Goal: Information Seeking & Learning: Learn about a topic

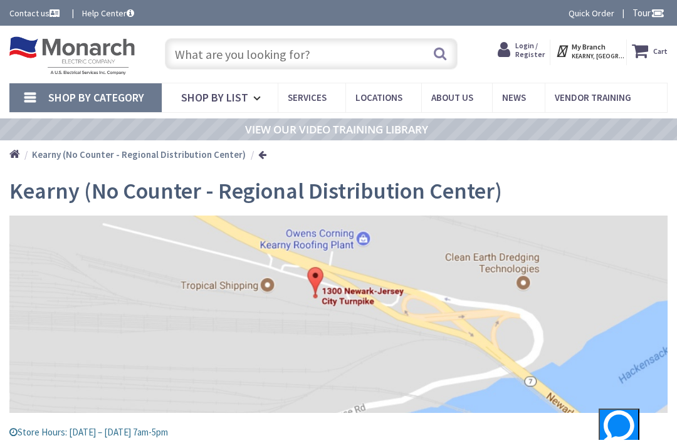
click at [234, 93] on span "Shop By List" at bounding box center [214, 97] width 67 height 14
click at [325, 98] on span "Services" at bounding box center [307, 98] width 39 height 12
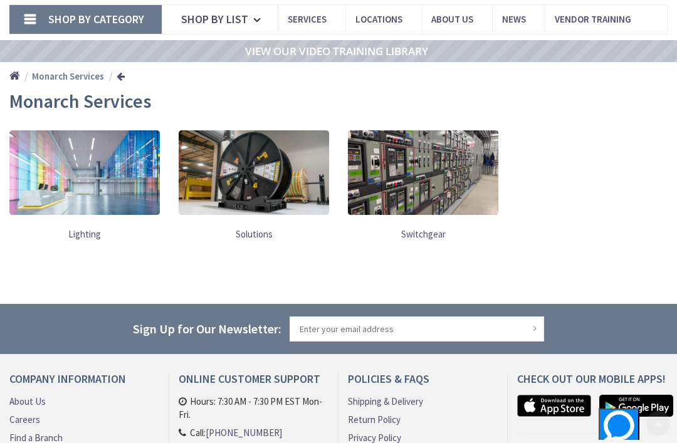
scroll to position [87, 0]
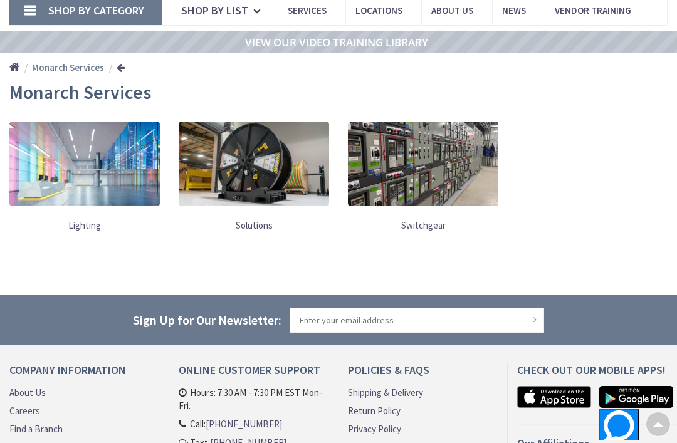
click at [120, 184] on img at bounding box center [84, 164] width 150 height 85
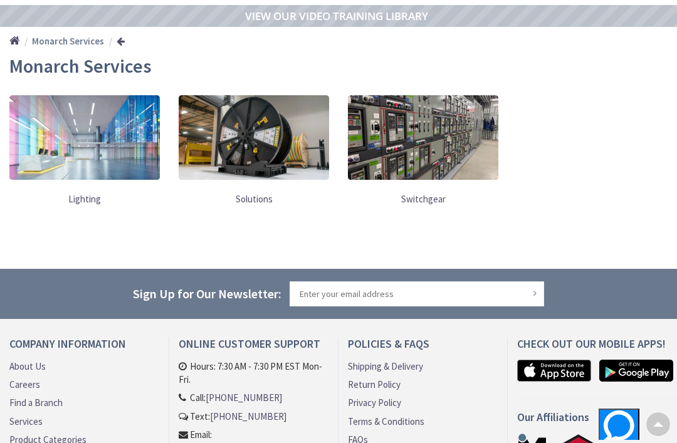
click at [142, 105] on img at bounding box center [84, 137] width 150 height 85
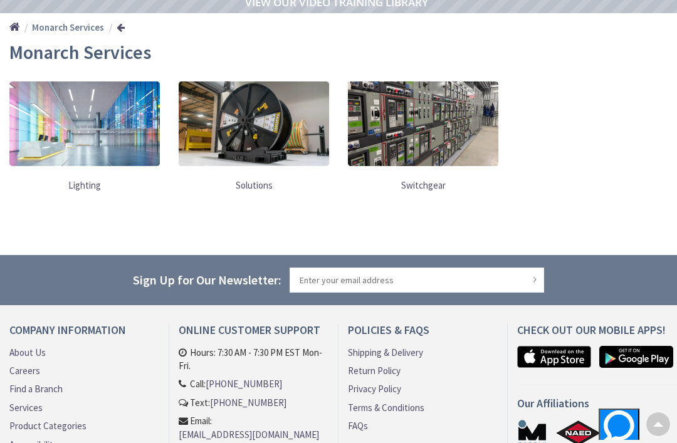
click at [107, 144] on img at bounding box center [84, 123] width 150 height 85
click at [76, 164] on img at bounding box center [84, 123] width 150 height 85
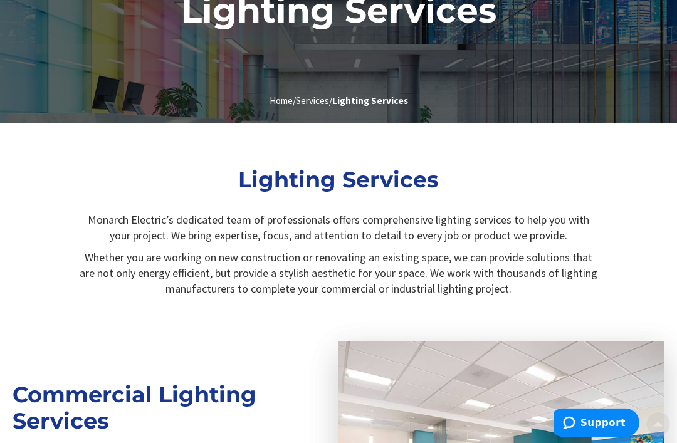
scroll to position [347, 0]
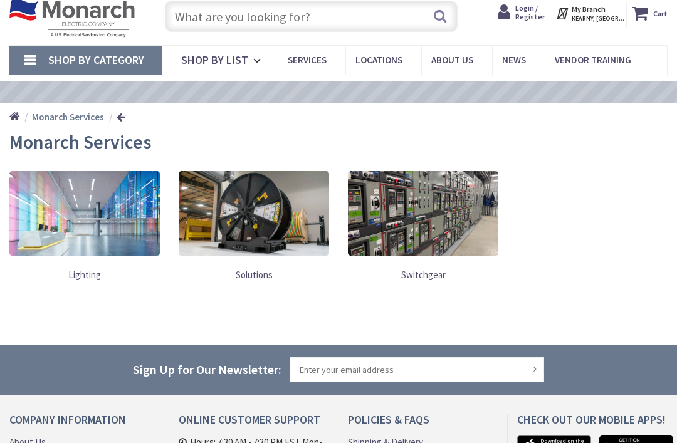
scroll to position [38, 0]
click at [433, 246] on img at bounding box center [423, 213] width 150 height 85
click at [452, 236] on img at bounding box center [423, 213] width 150 height 85
click at [266, 223] on img at bounding box center [254, 213] width 150 height 85
click at [261, 271] on link "Solutions" at bounding box center [254, 275] width 150 height 26
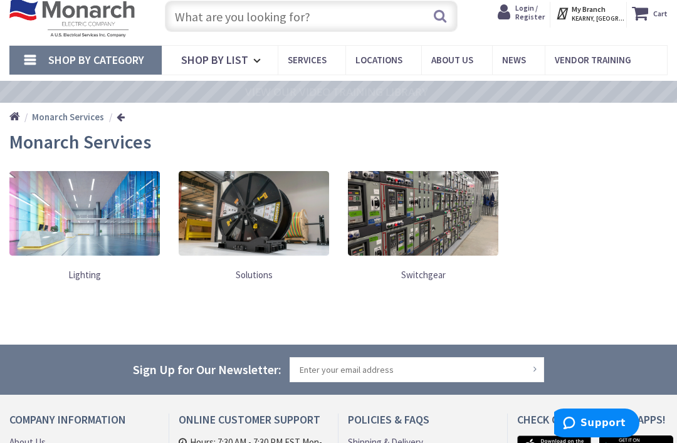
click at [283, 200] on img at bounding box center [254, 213] width 150 height 85
click at [273, 199] on img at bounding box center [254, 213] width 150 height 85
click at [263, 231] on img at bounding box center [254, 213] width 150 height 85
click at [278, 231] on img at bounding box center [254, 213] width 150 height 85
click at [247, 253] on img at bounding box center [254, 213] width 150 height 85
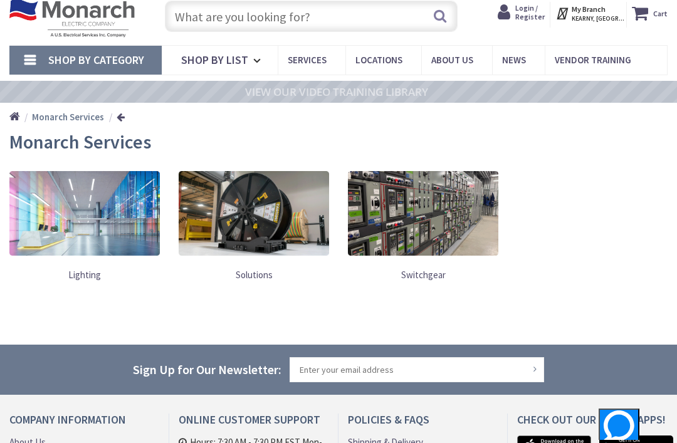
click at [268, 278] on link "Solutions" at bounding box center [254, 275] width 150 height 26
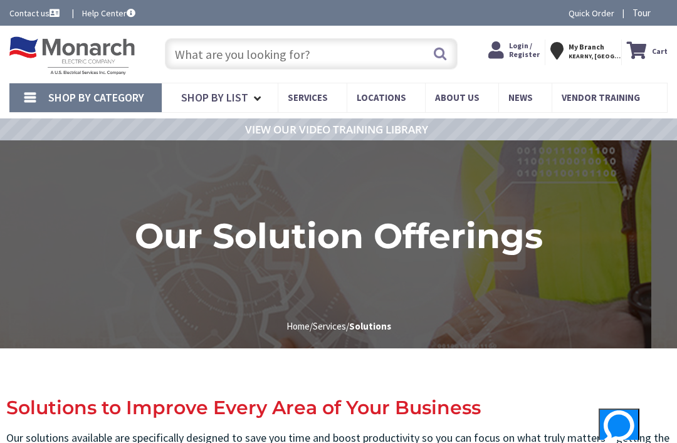
click at [249, 98] on link "Shop By List" at bounding box center [220, 97] width 116 height 29
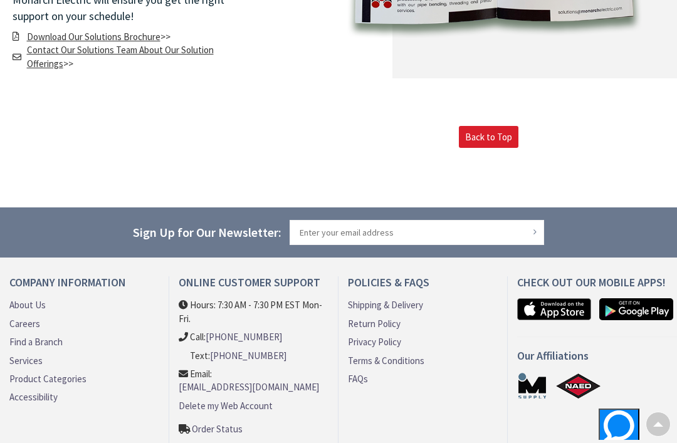
scroll to position [4100, 0]
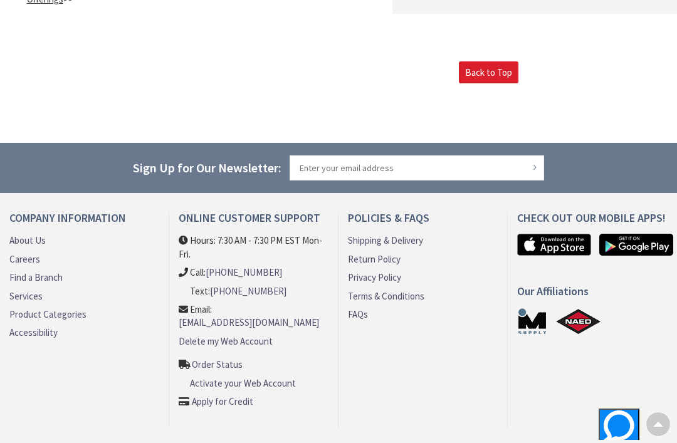
click at [33, 253] on link "Careers" at bounding box center [24, 259] width 31 height 13
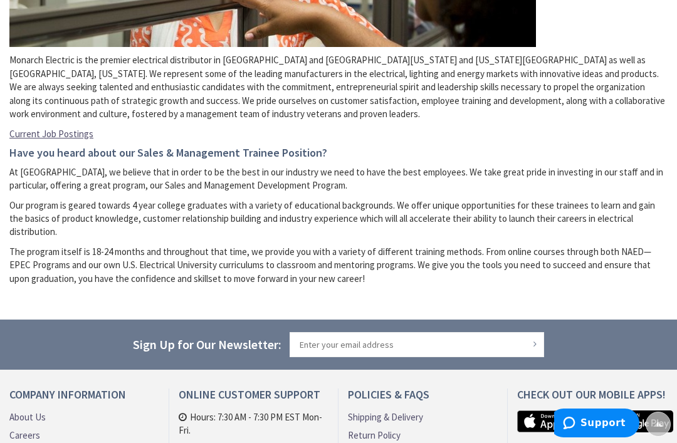
scroll to position [336, 0]
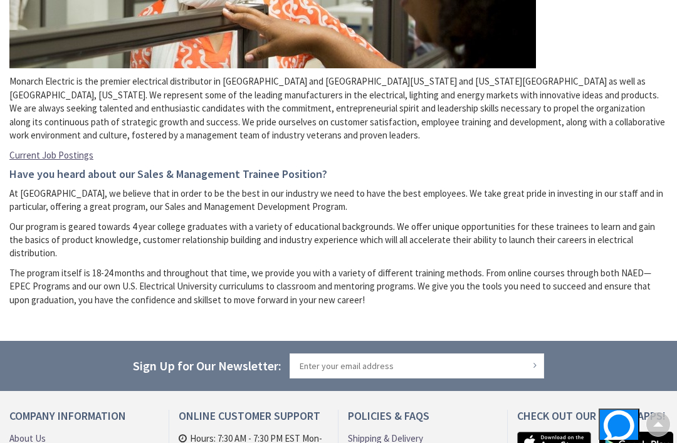
click at [80, 154] on link "Current Job Postings" at bounding box center [51, 155] width 84 height 13
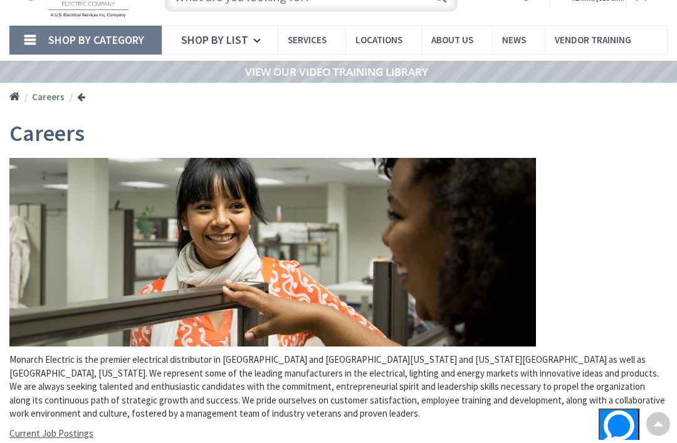
scroll to position [0, 0]
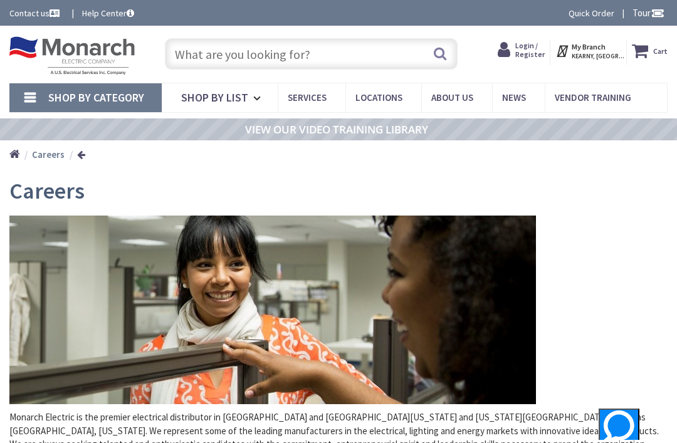
click at [394, 95] on span "Locations" at bounding box center [378, 98] width 47 height 12
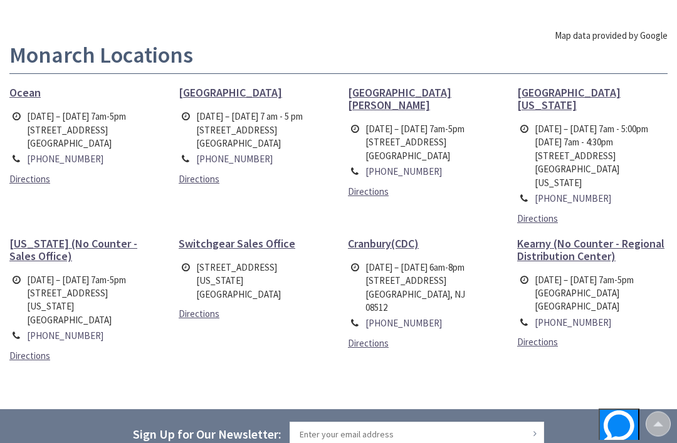
scroll to position [389, 0]
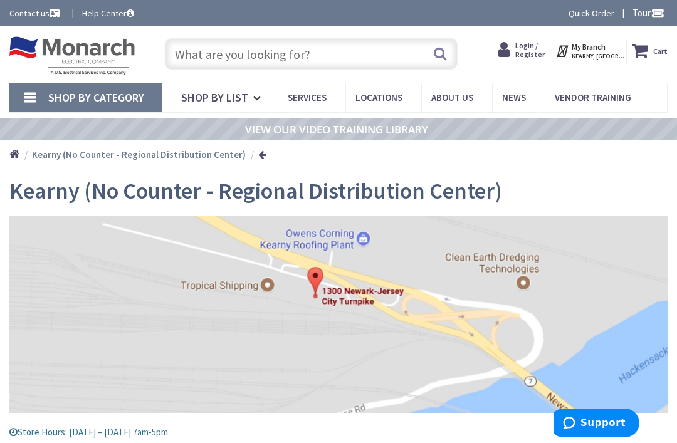
click at [584, 98] on span "Vendor Training" at bounding box center [593, 98] width 76 height 12
click at [592, 104] on link "Vendor Training" at bounding box center [597, 97] width 105 height 28
click at [565, 99] on span "Vendor Training" at bounding box center [593, 98] width 76 height 12
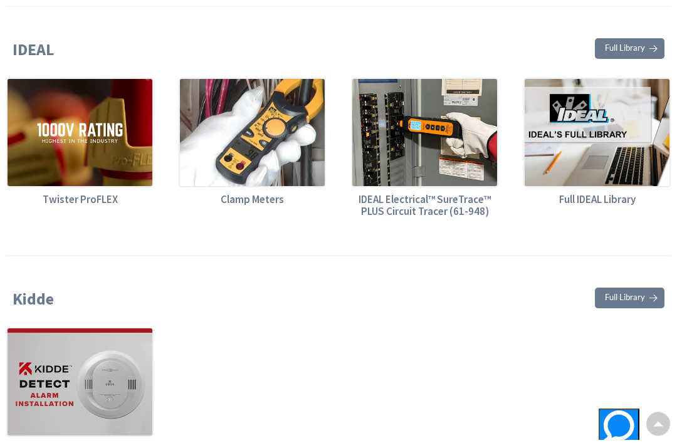
scroll to position [2835, 0]
